Goal: Information Seeking & Learning: Learn about a topic

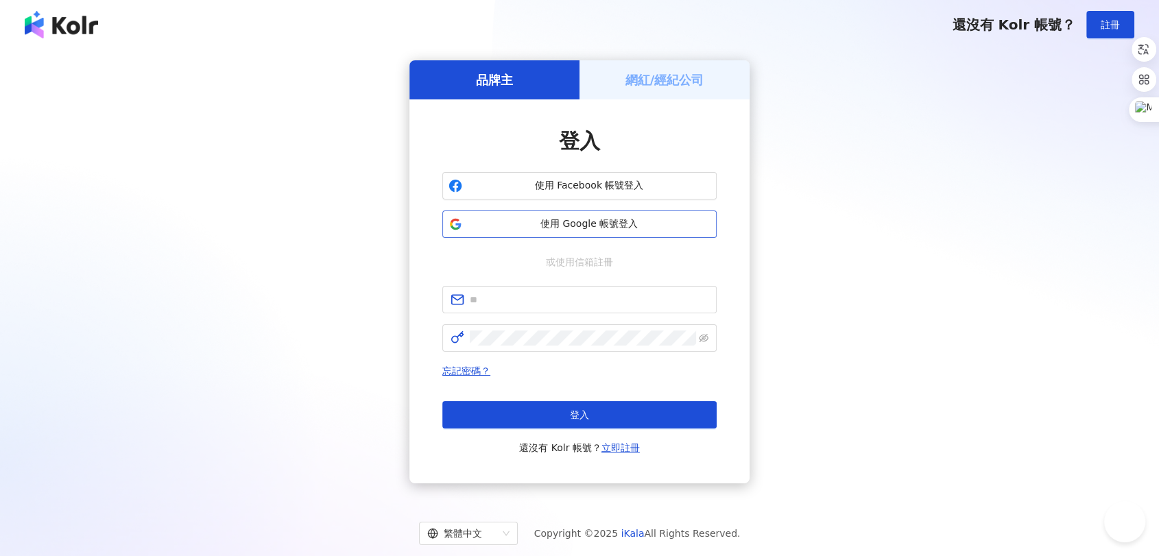
click at [580, 227] on span "使用 Google 帳號登入" at bounding box center [589, 224] width 243 height 14
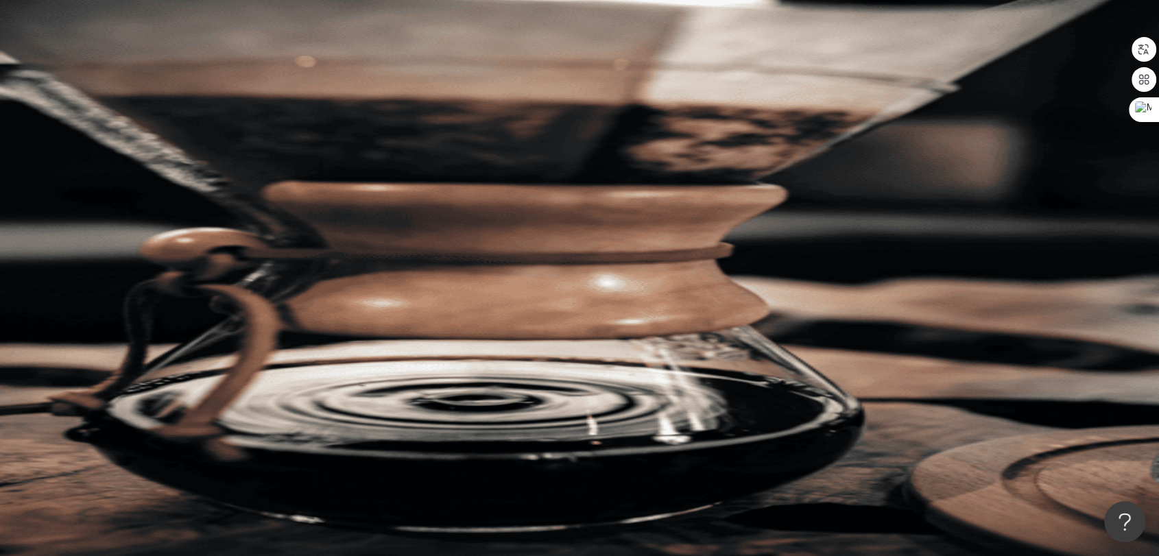
click at [361, 81] on input "search" at bounding box center [305, 68] width 111 height 26
type input "**********"
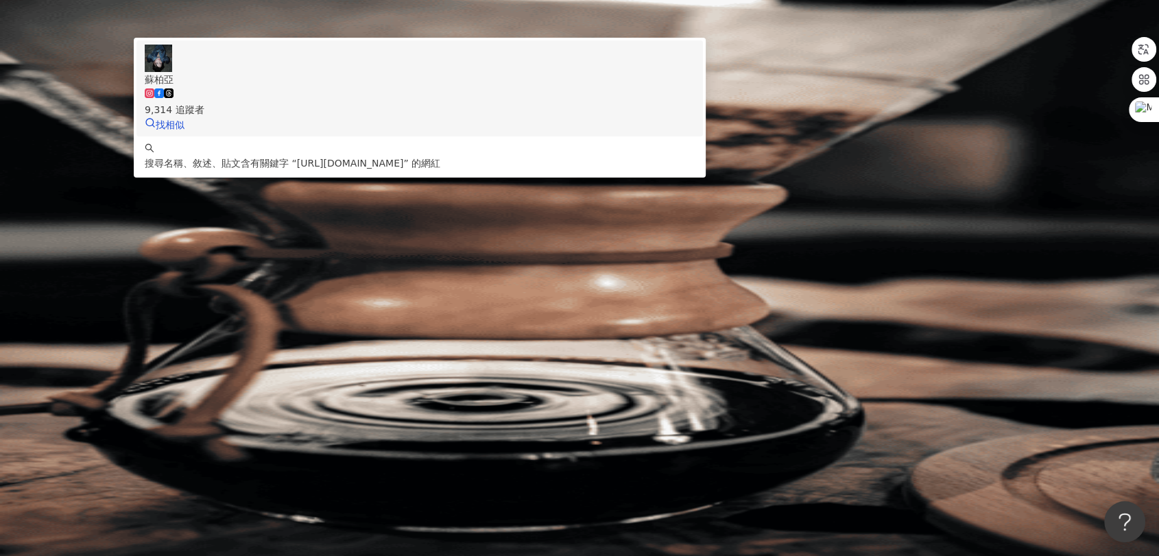
click at [534, 117] on div "9,314 追蹤者" at bounding box center [420, 102] width 550 height 30
